Goal: Transaction & Acquisition: Purchase product/service

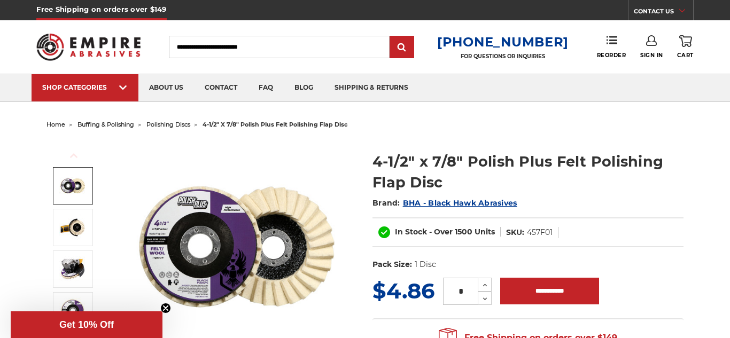
click at [74, 184] on img at bounding box center [72, 186] width 27 height 27
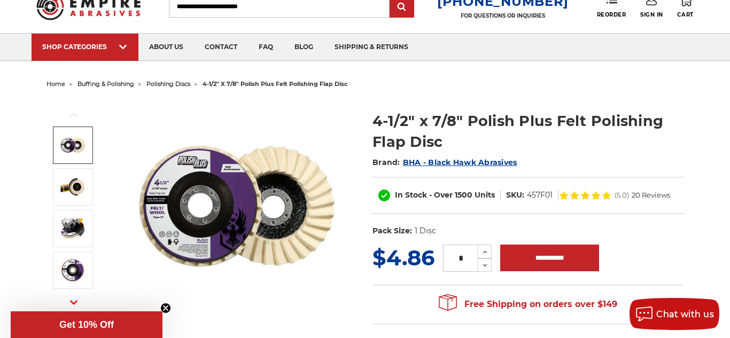
scroll to position [67, 0]
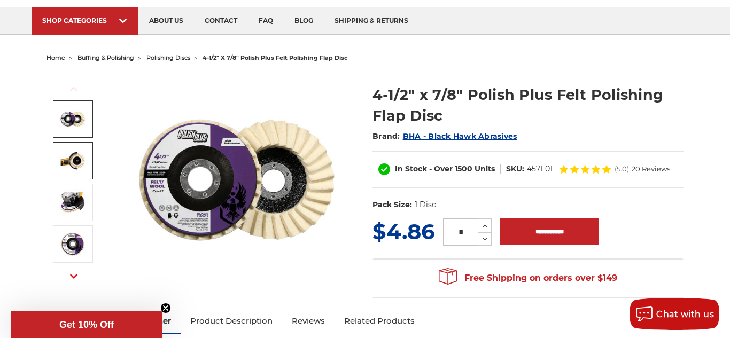
click at [74, 166] on img at bounding box center [72, 160] width 27 height 27
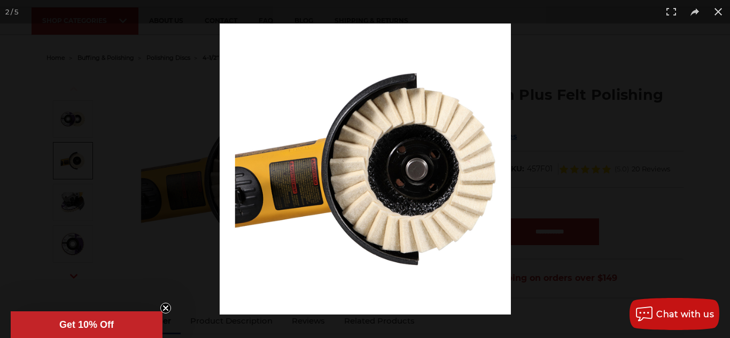
click at [0, 0] on div "Close dialog WANT 10% OFF YOUR NEXT PURCHASE? Sign up for our newsletter to rec…" at bounding box center [0, 0] width 0 height 0
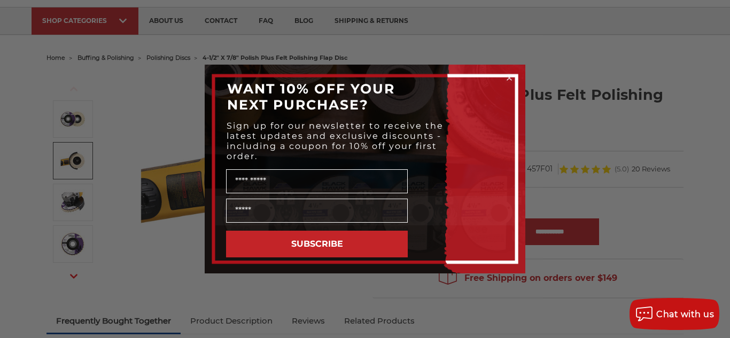
click at [77, 204] on div "Close dialog WANT 10% OFF YOUR NEXT PURCHASE? Sign up for our newsletter to rec…" at bounding box center [365, 169] width 730 height 338
click at [74, 202] on div "Close dialog WANT 10% OFF YOUR NEXT PURCHASE? Sign up for our newsletter to rec…" at bounding box center [365, 169] width 730 height 338
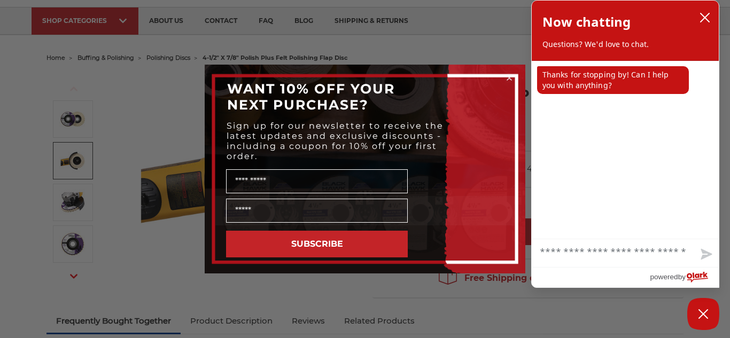
click at [509, 78] on icon "Close dialog" at bounding box center [509, 78] width 4 height 4
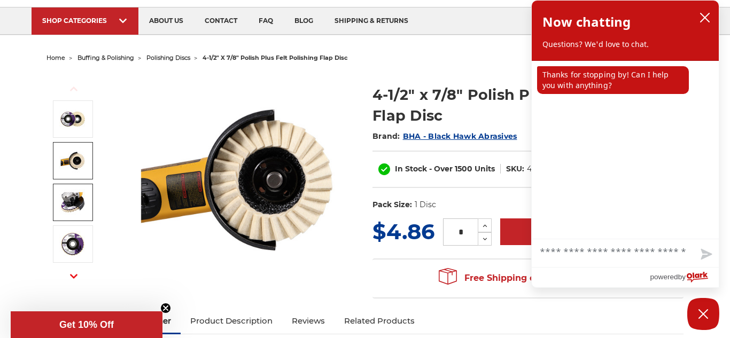
click at [83, 209] on img at bounding box center [72, 202] width 27 height 27
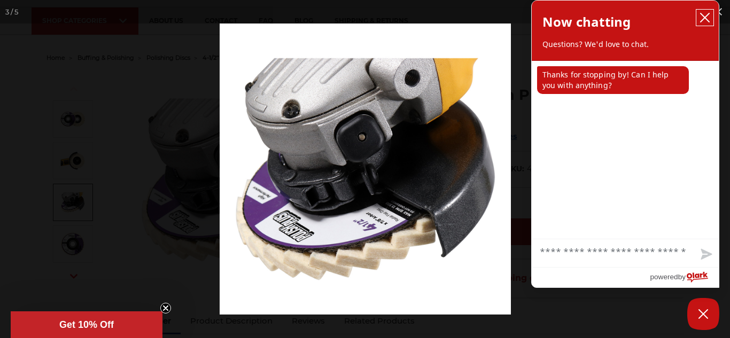
click at [705, 21] on icon "close chatbox" at bounding box center [704, 17] width 11 height 11
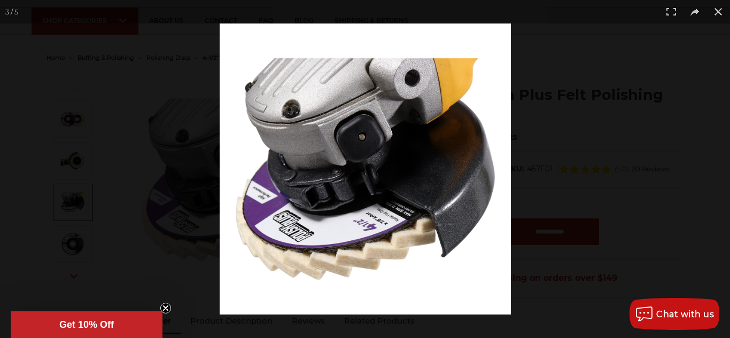
click at [715, 15] on button at bounding box center [718, 12] width 24 height 24
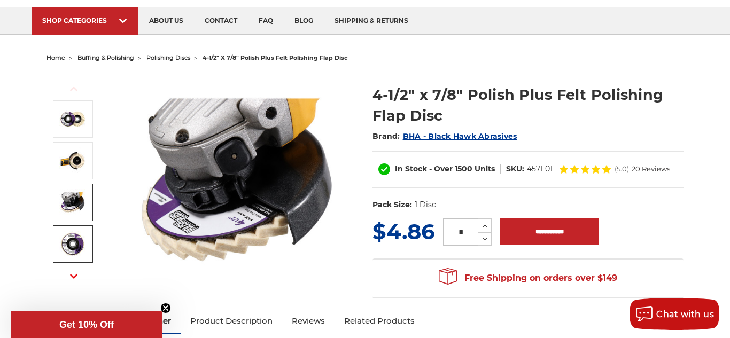
click at [79, 251] on img at bounding box center [72, 244] width 27 height 27
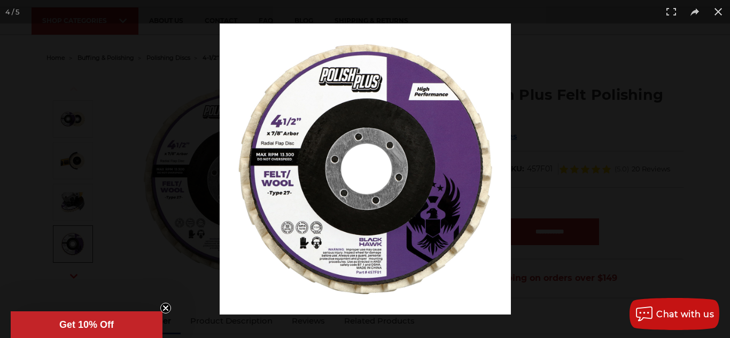
click at [166, 310] on circle "Close teaser" at bounding box center [166, 308] width 10 height 10
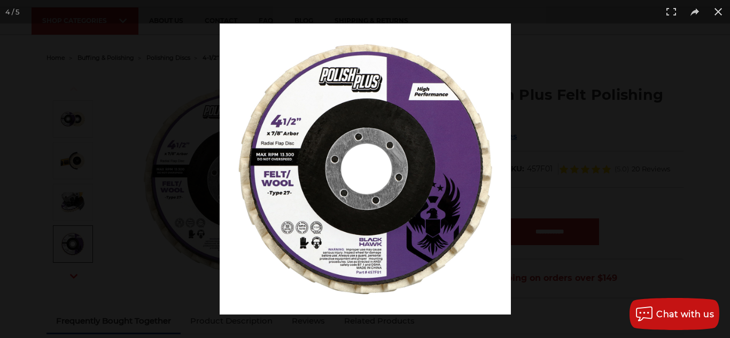
click at [724, 15] on button at bounding box center [718, 12] width 24 height 24
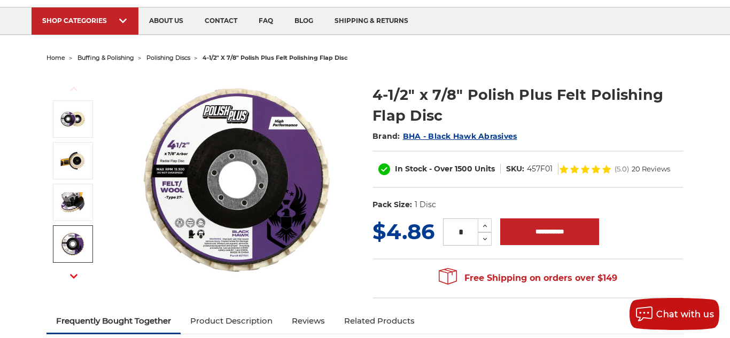
click at [75, 277] on use "button" at bounding box center [73, 276] width 7 height 4
click at [69, 252] on img at bounding box center [72, 244] width 27 height 27
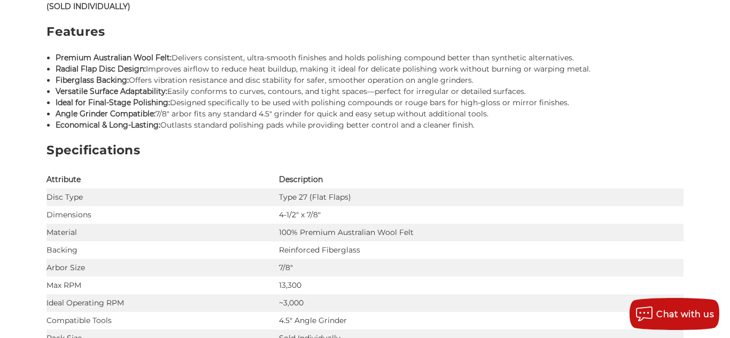
scroll to position [770, 0]
click at [437, 276] on td "13,300" at bounding box center [481, 285] width 404 height 18
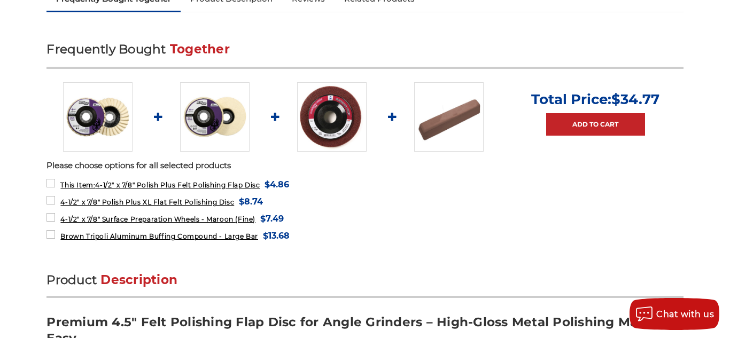
scroll to position [387, 0]
